Goal: Check status: Check status

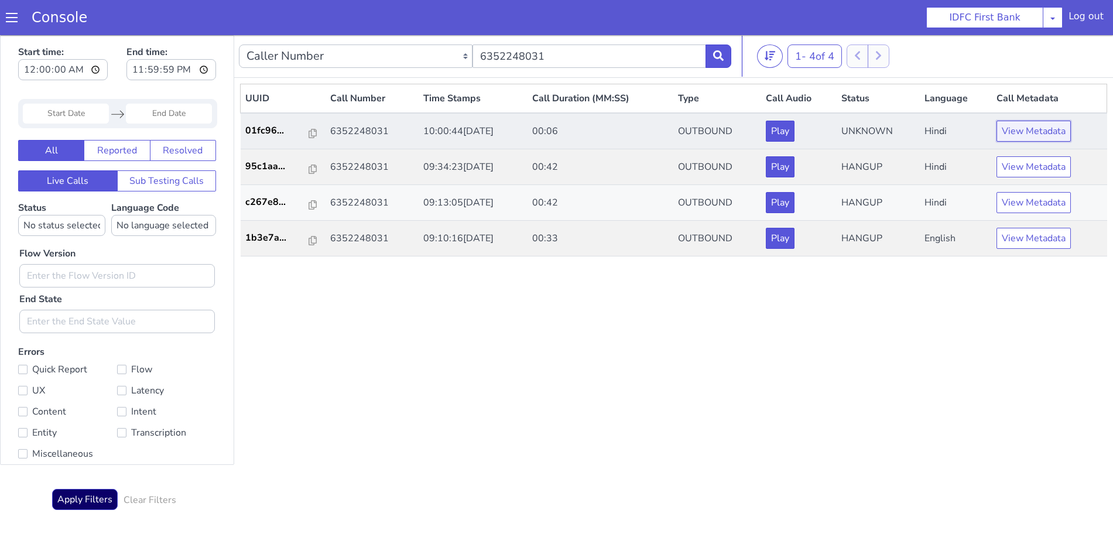
click at [1043, 133] on button "View Metadata" at bounding box center [1033, 131] width 74 height 21
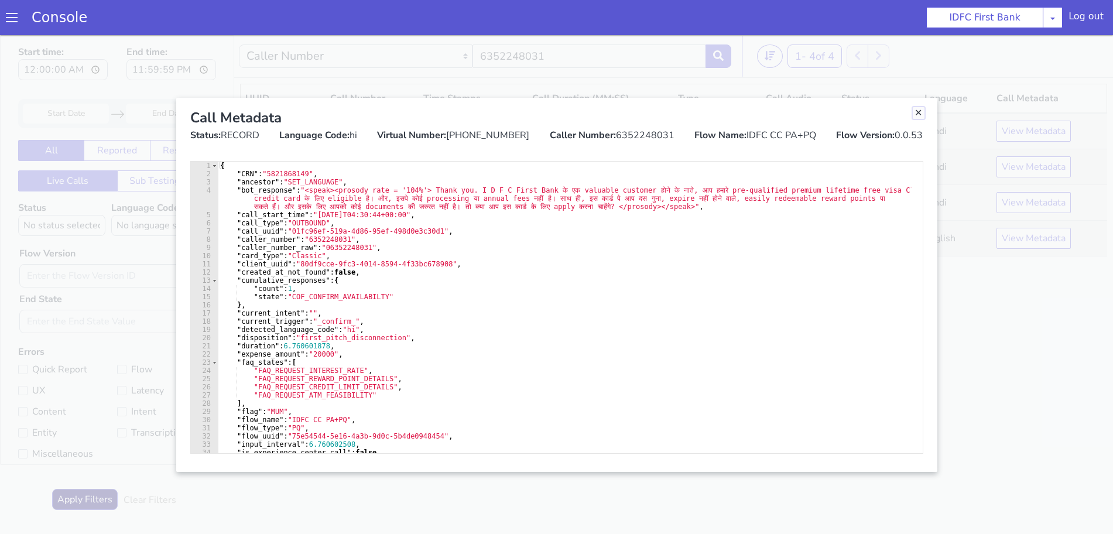
click at [918, 113] on link "Close" at bounding box center [919, 113] width 12 height 12
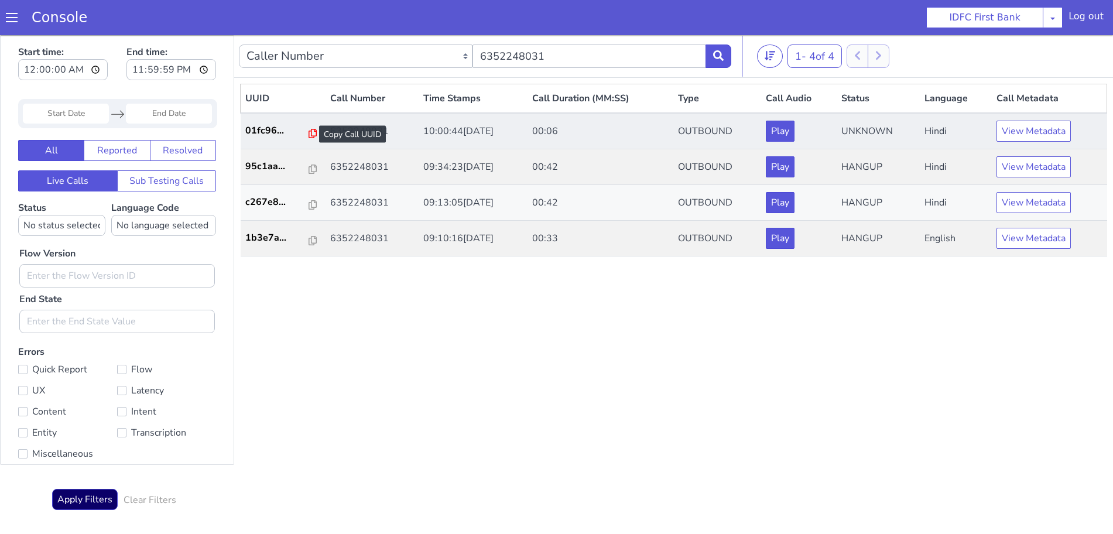
click at [309, 131] on icon at bounding box center [313, 133] width 8 height 9
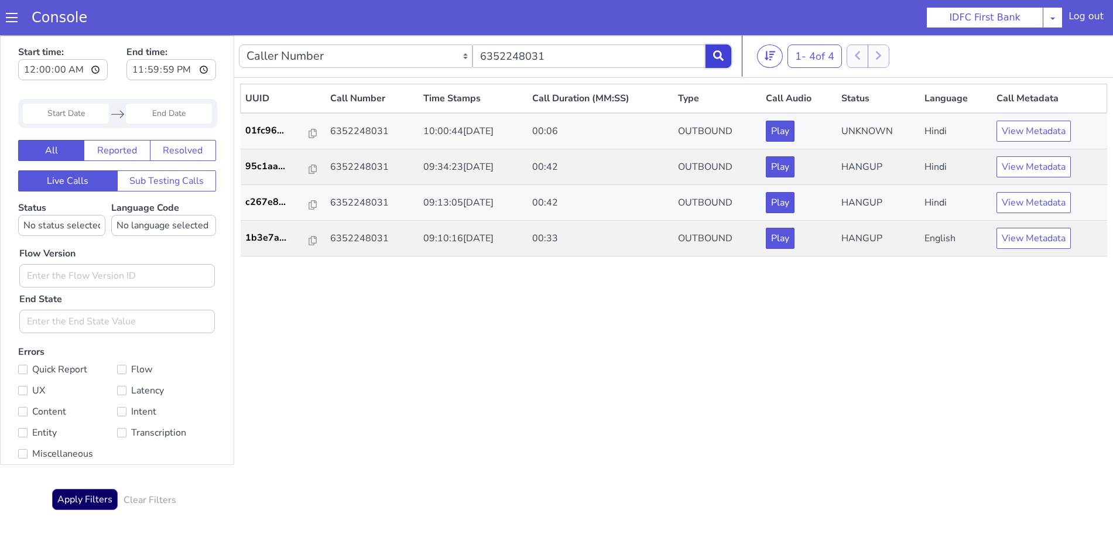
click at [721, 47] on button at bounding box center [719, 55] width 26 height 23
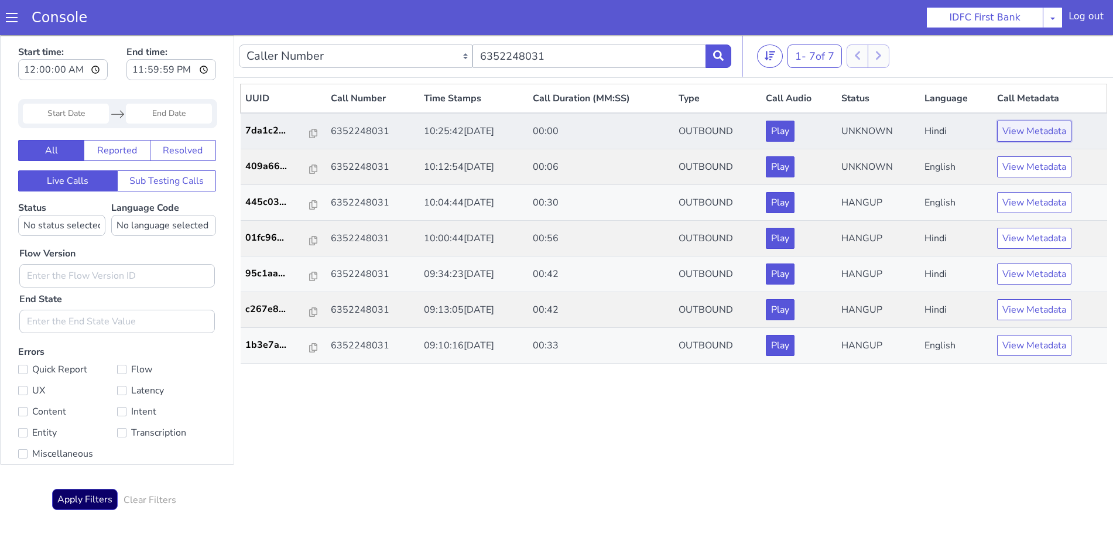
click at [1040, 126] on button "View Metadata" at bounding box center [1034, 131] width 74 height 21
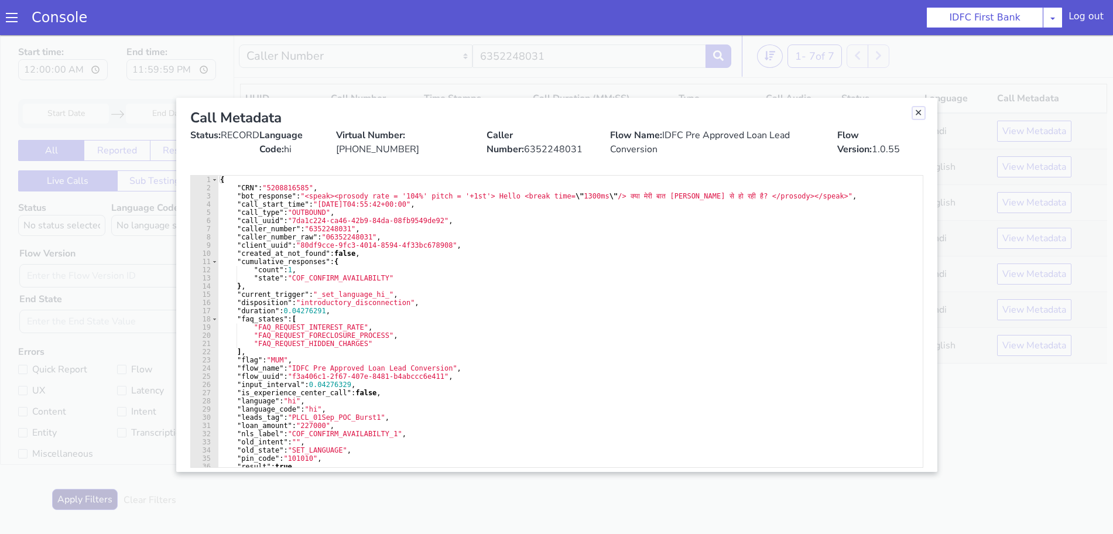
click at [918, 111] on link "Close" at bounding box center [919, 113] width 12 height 12
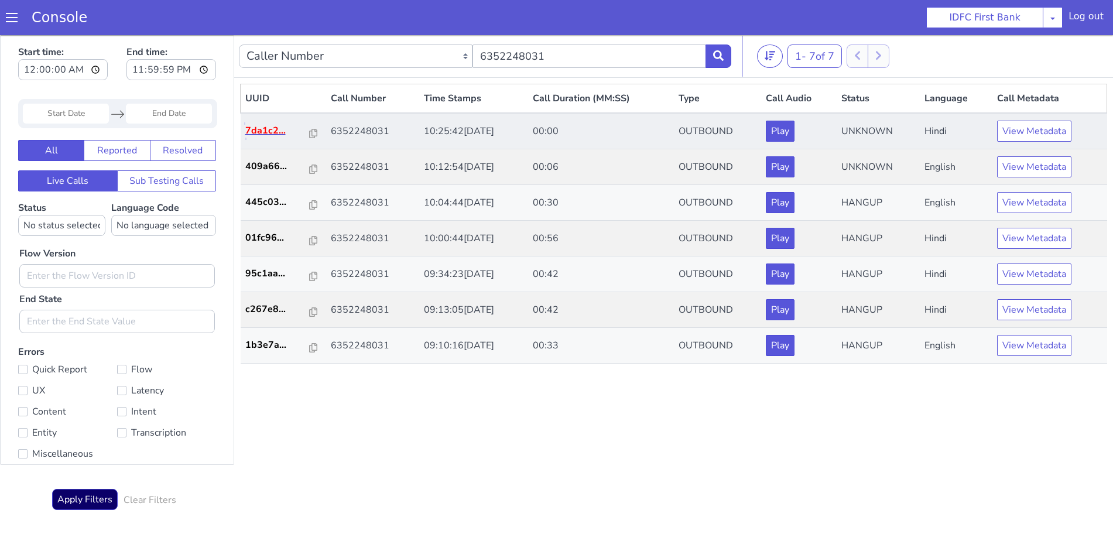
click at [303, 132] on p "7da1c2..." at bounding box center [277, 131] width 64 height 14
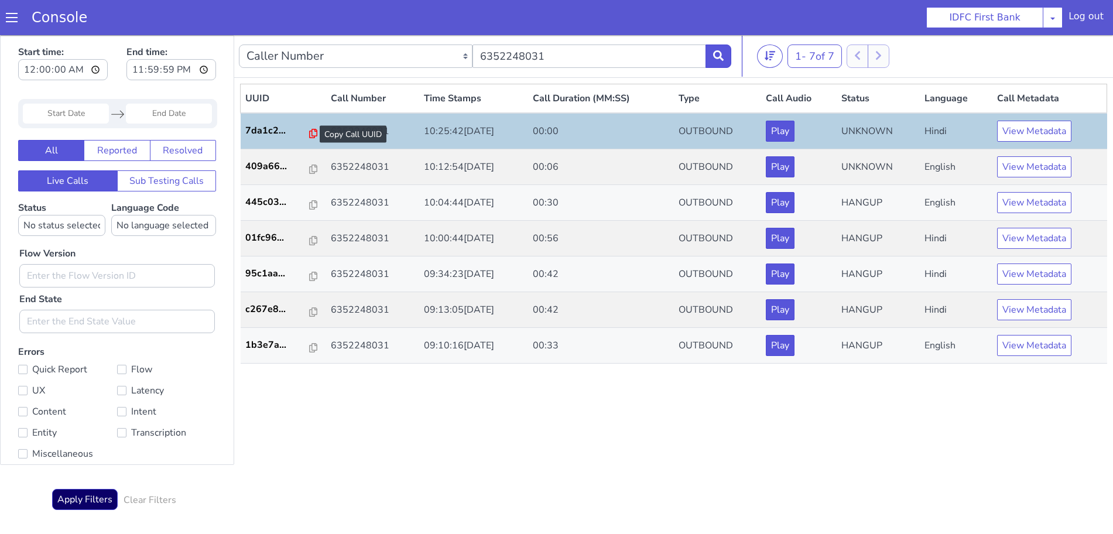
click at [309, 133] on icon at bounding box center [313, 133] width 8 height 9
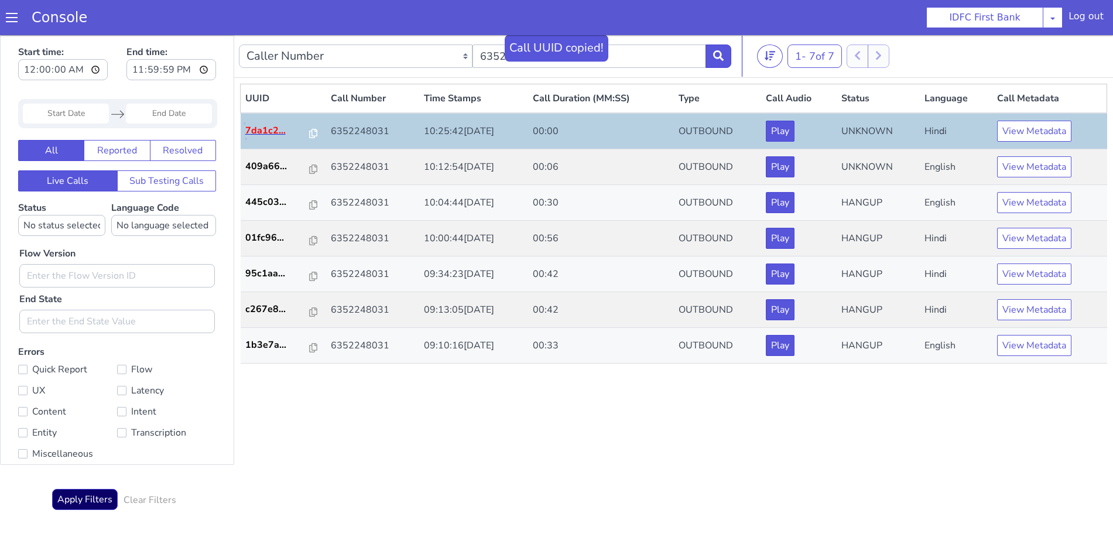
click at [273, 130] on p "7da1c2..." at bounding box center [277, 131] width 64 height 14
